Goal: Transaction & Acquisition: Purchase product/service

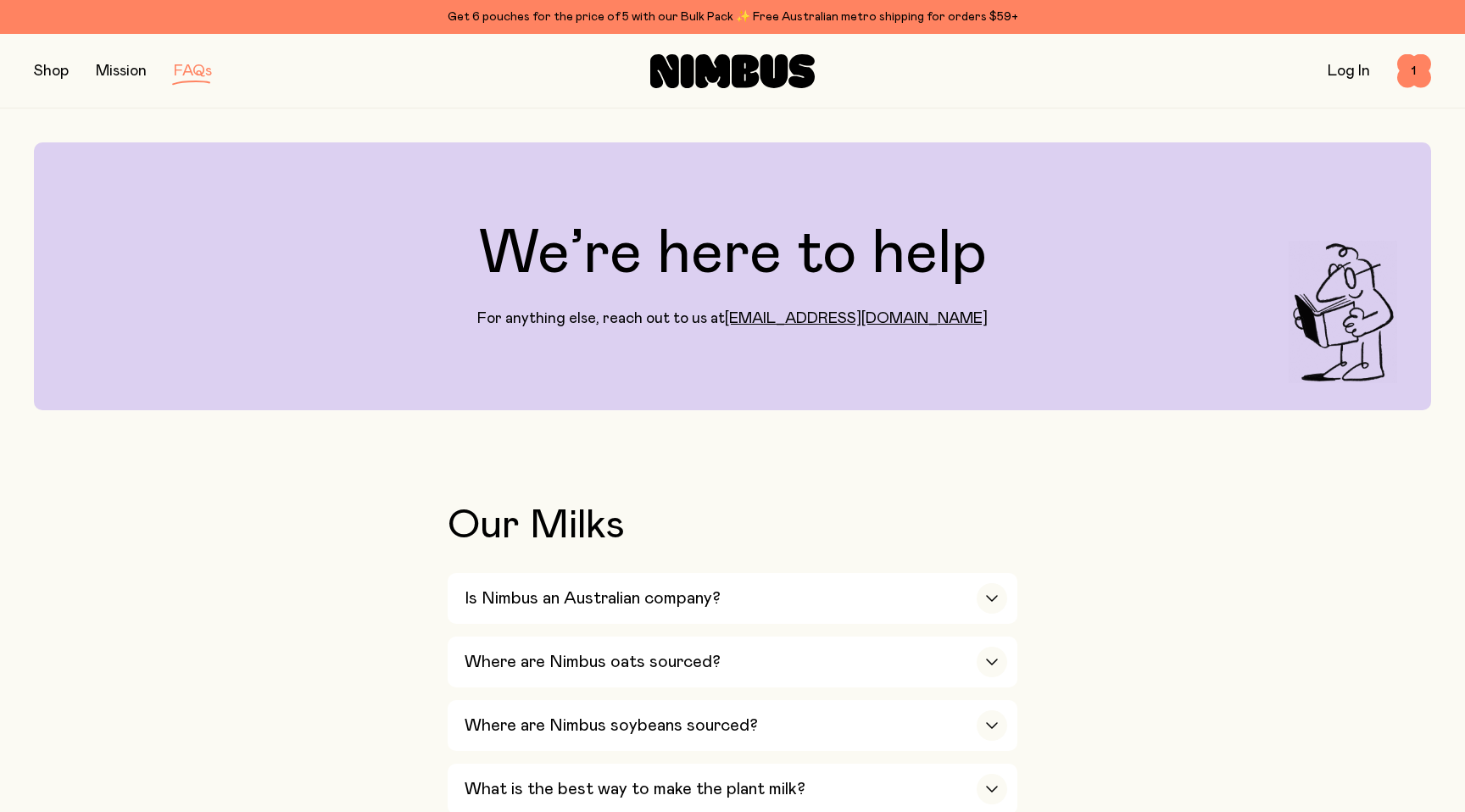
click at [709, 71] on icon at bounding box center [713, 71] width 35 height 34
click at [756, 63] on icon at bounding box center [745, 71] width 27 height 33
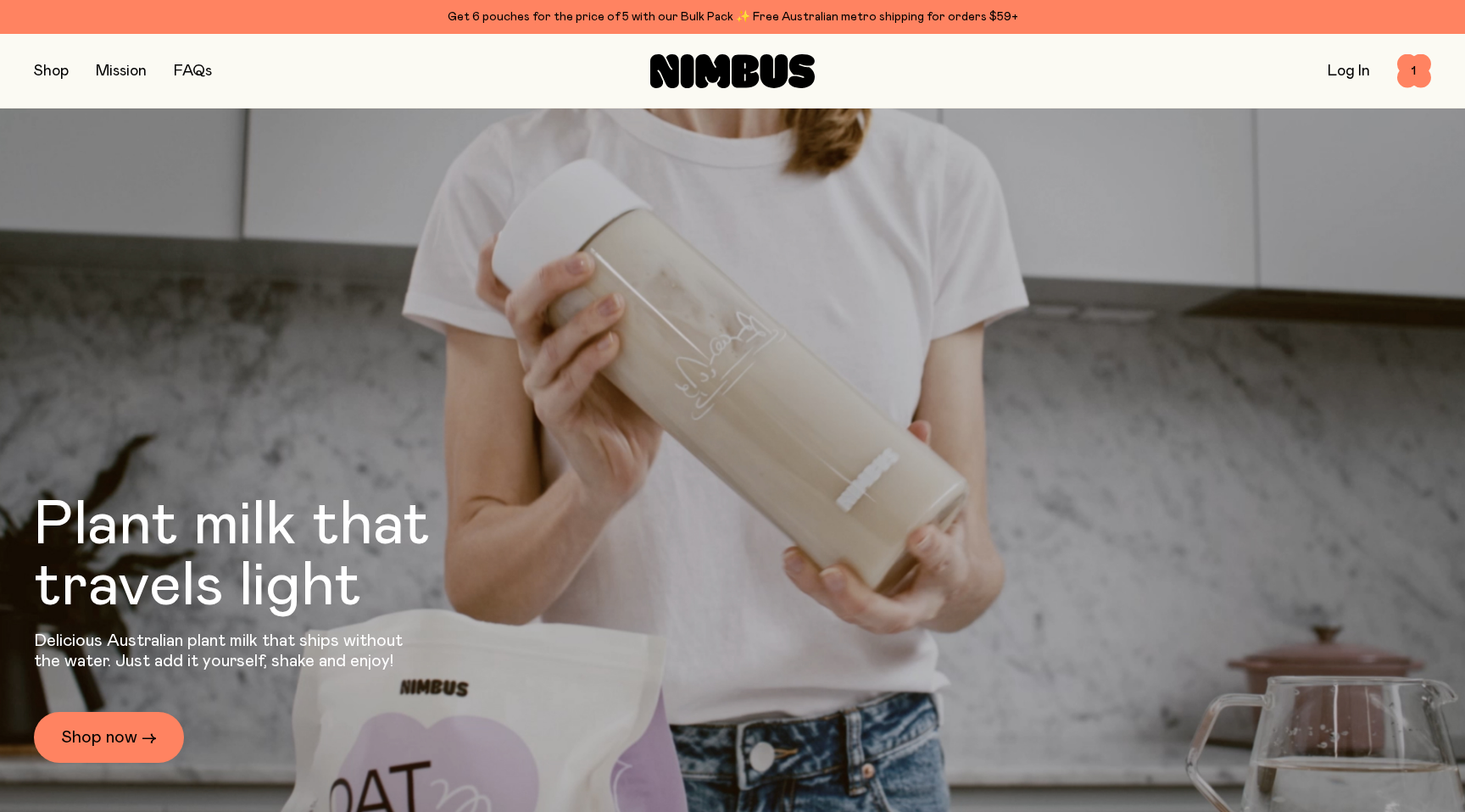
click at [50, 72] on button "button" at bounding box center [52, 71] width 35 height 24
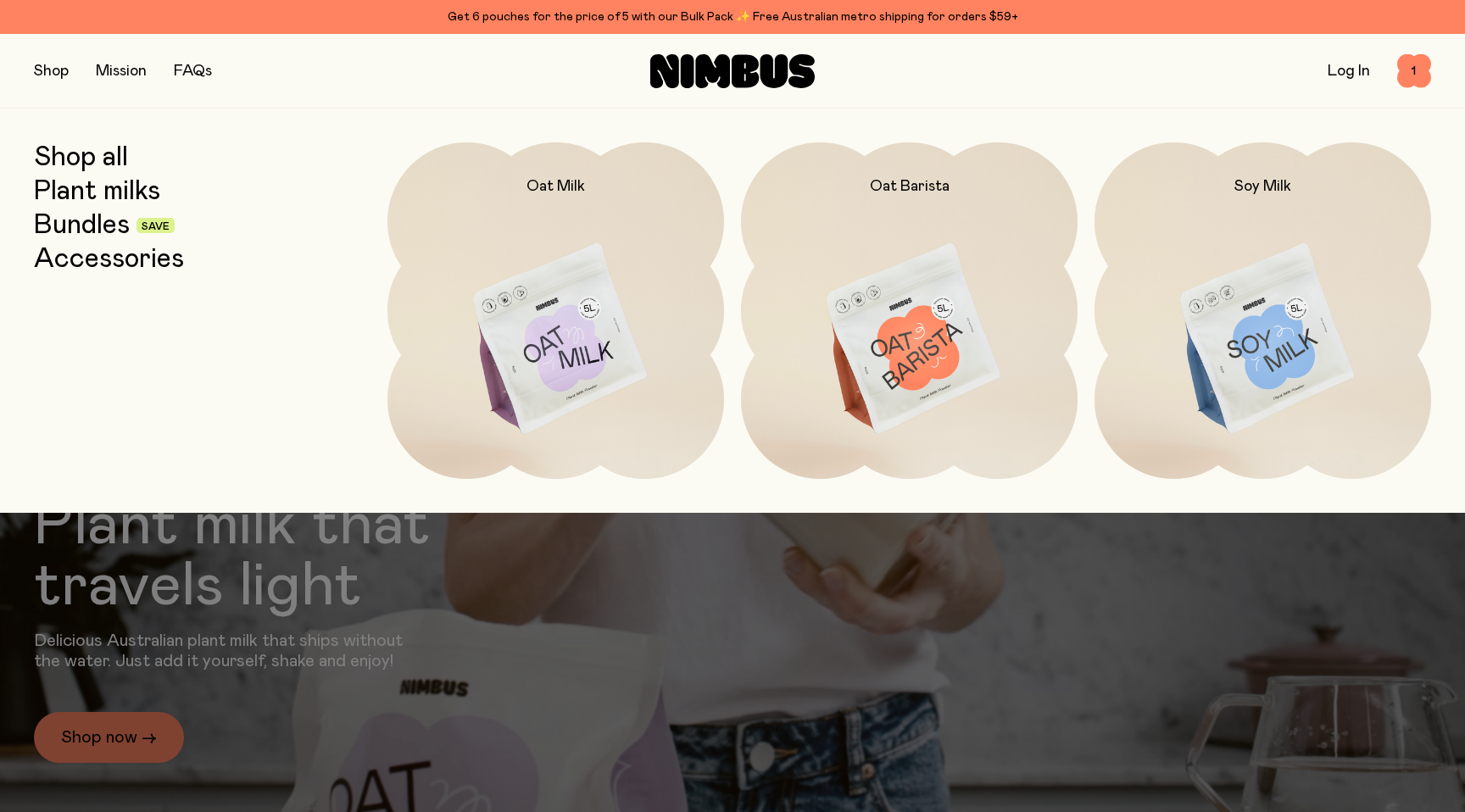
click at [91, 161] on link "Shop all" at bounding box center [81, 157] width 94 height 31
